Goal: Go to known website: Go to known website

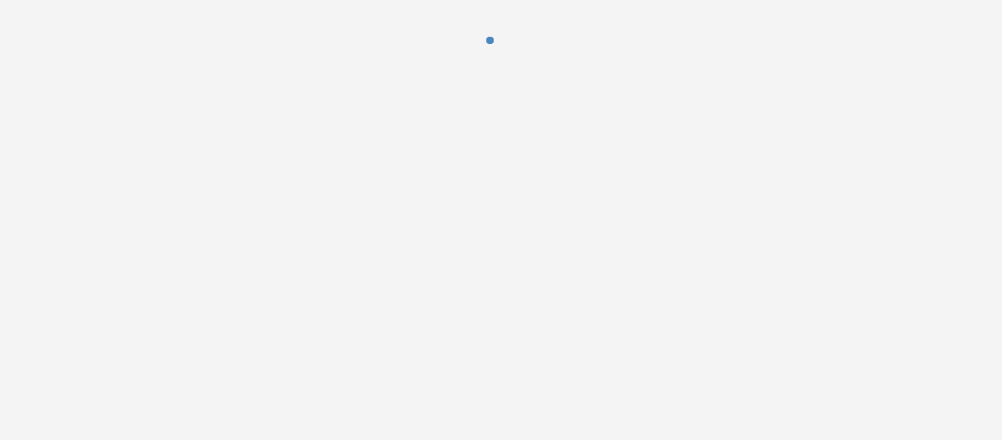
click at [458, 109] on div at bounding box center [501, 220] width 1002 height 440
